Goal: Communication & Community: Ask a question

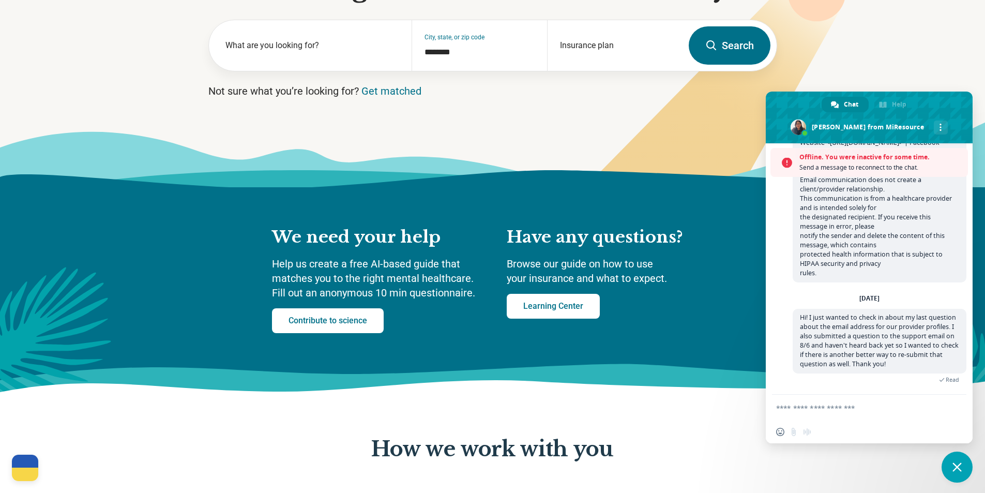
scroll to position [3196, 0]
click at [880, 180] on span "Hi there! I have started creating our providers' profiles, but it is not allowi…" at bounding box center [878, 40] width 157 height 474
click at [875, 168] on span "Send a message to reconnect to the chat." at bounding box center [880, 167] width 163 height 10
click at [872, 161] on span "Offline. You were inactive for some time." at bounding box center [880, 157] width 163 height 10
click at [870, 156] on span "Offline. You were inactive for some time." at bounding box center [880, 157] width 163 height 10
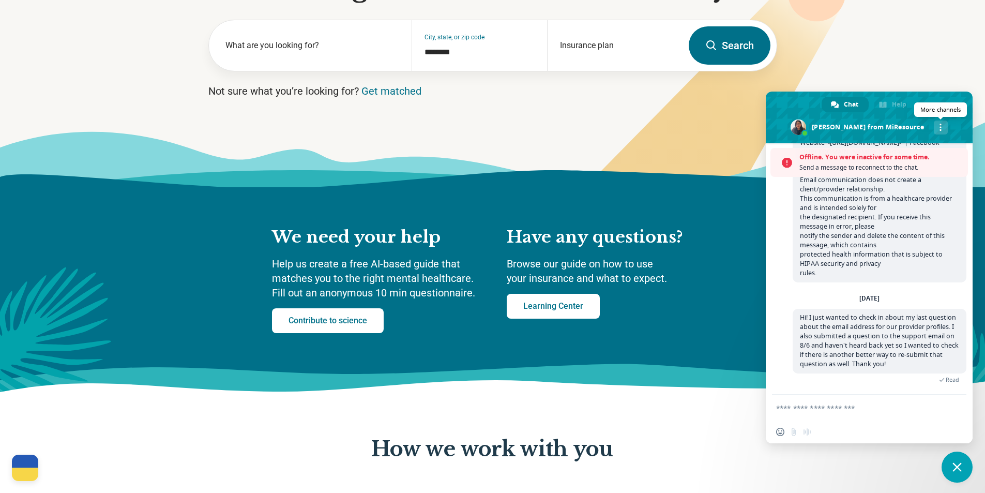
click at [939, 128] on span at bounding box center [940, 127] width 2 height 7
click at [945, 380] on span "Read" at bounding box center [951, 379] width 13 height 7
click at [879, 420] on div "Insert an emoji Send a file Audio message" at bounding box center [868, 431] width 207 height 23
click at [950, 466] on span "Close chat" at bounding box center [956, 466] width 31 height 31
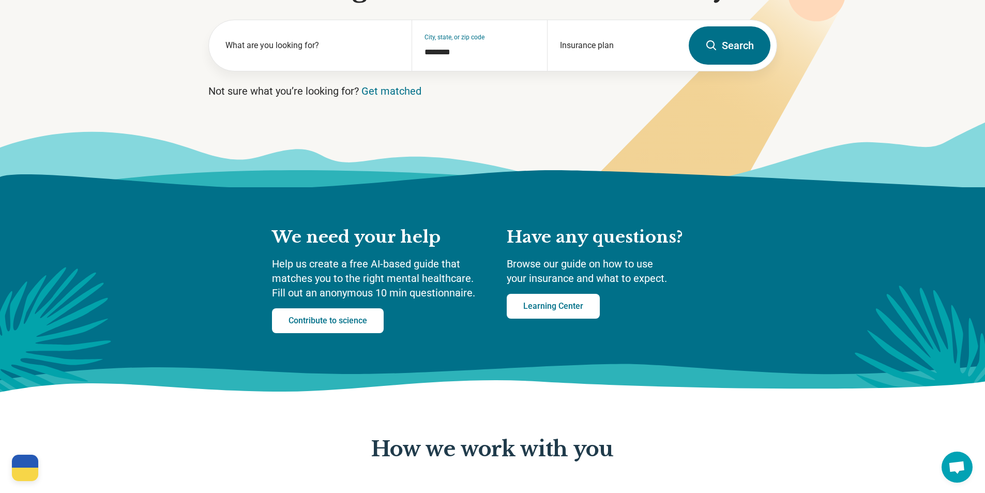
click at [955, 466] on span "Open chat" at bounding box center [956, 468] width 17 height 14
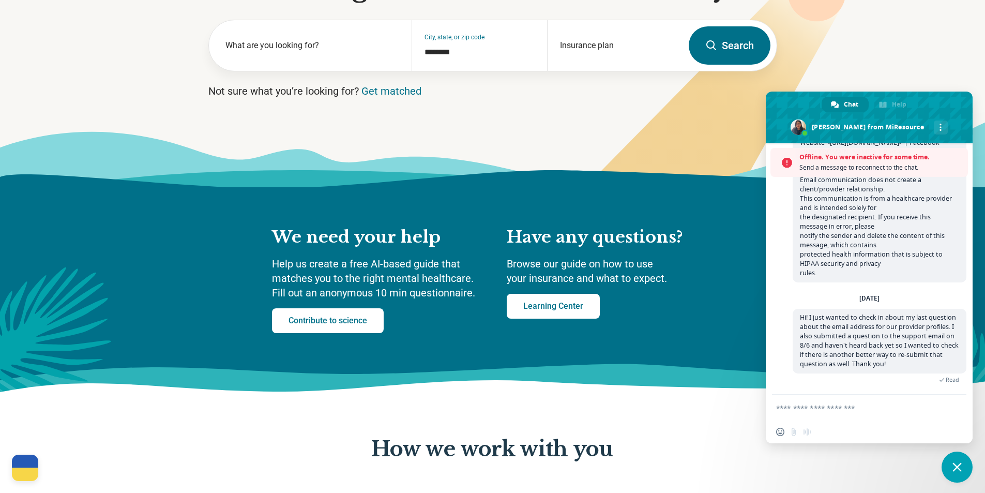
click at [889, 117] on span at bounding box center [868, 117] width 207 height 52
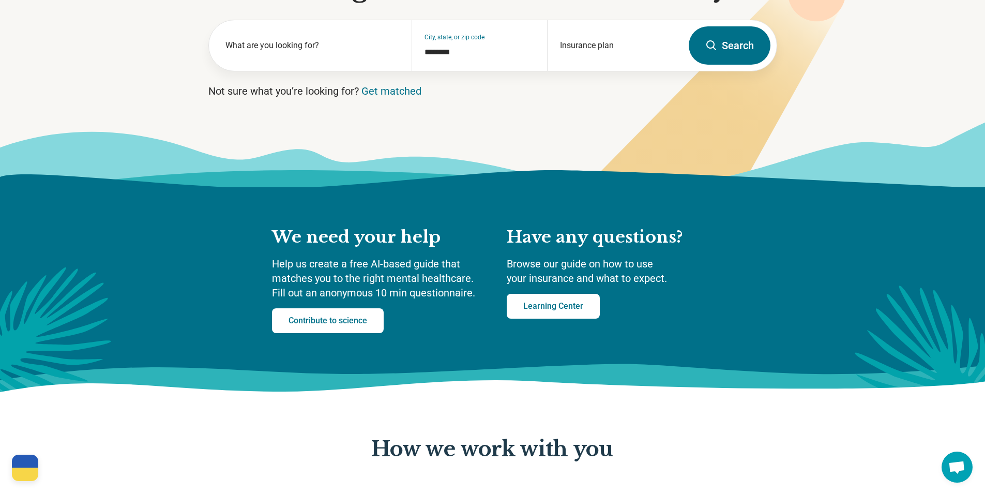
click at [956, 466] on span "Open chat" at bounding box center [956, 468] width 17 height 14
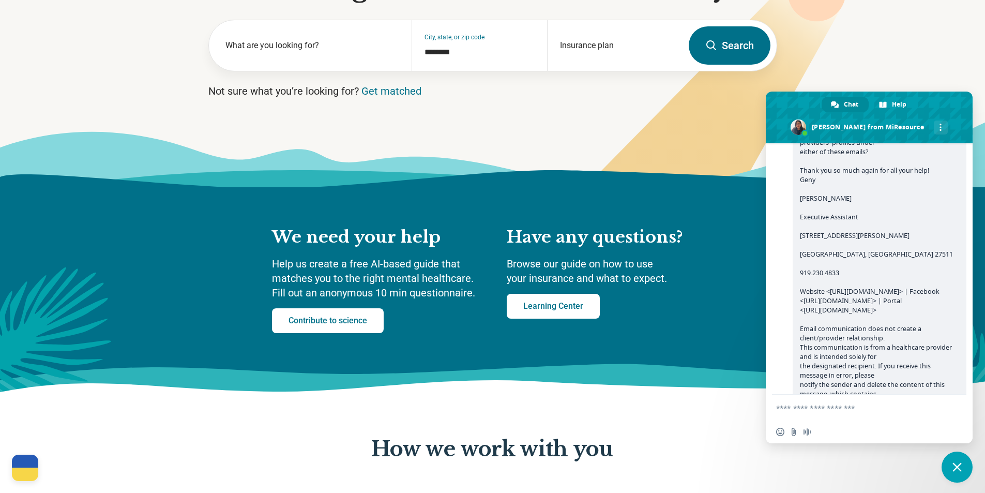
scroll to position [3163, 0]
